Goal: Complete application form

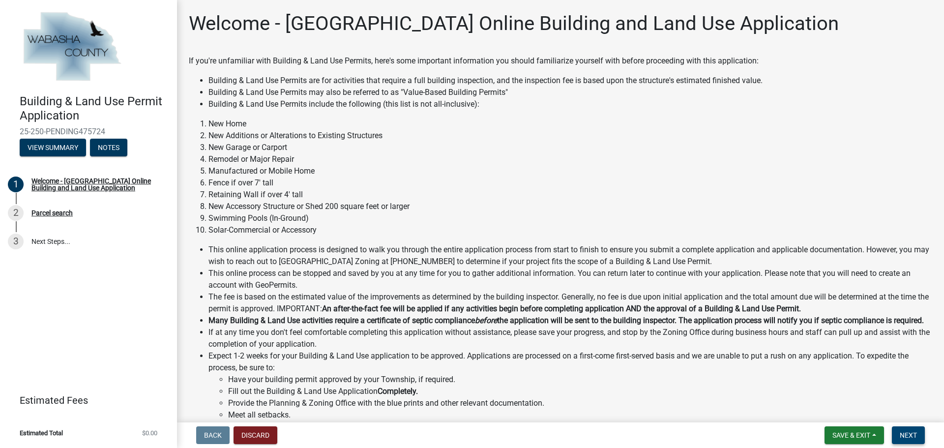
click at [912, 434] on span "Next" at bounding box center [908, 435] width 17 height 8
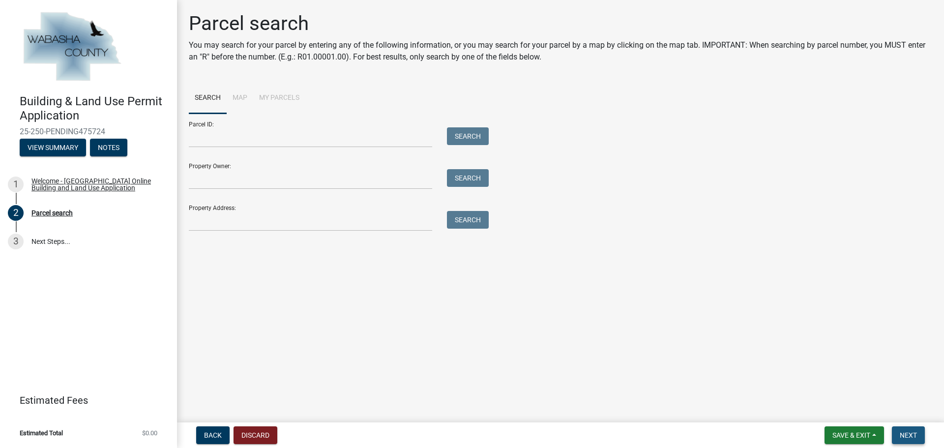
click at [909, 435] on span "Next" at bounding box center [908, 435] width 17 height 8
click at [911, 435] on span "Next" at bounding box center [908, 435] width 17 height 8
click at [916, 436] on span "Next" at bounding box center [908, 435] width 17 height 8
